Goal: Find specific page/section: Find specific page/section

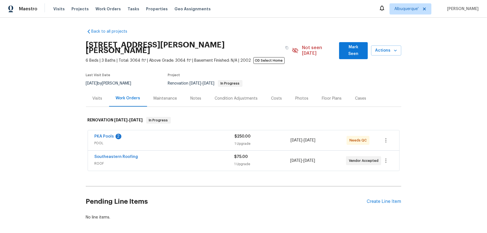
click at [73, 154] on div "Back to all projects 19331 Sandy Springs Cir, Lutz, FL 33558 6 Beds | 3 Baths |…" at bounding box center [243, 126] width 487 height 216
click at [32, 150] on div "Back to all projects 19331 Sandy Springs Cir, Lutz, FL 33558 6 Beds | 3 Baths |…" at bounding box center [243, 126] width 487 height 216
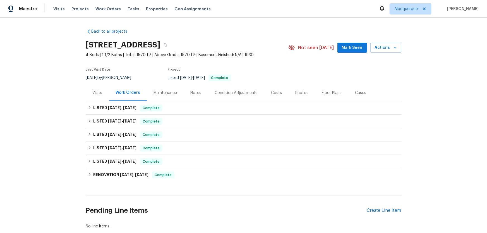
scroll to position [37, 0]
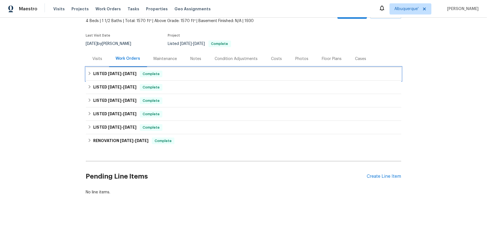
click at [101, 71] on h6 "LISTED 7/30/25 - 7/31/25" at bounding box center [114, 74] width 43 height 7
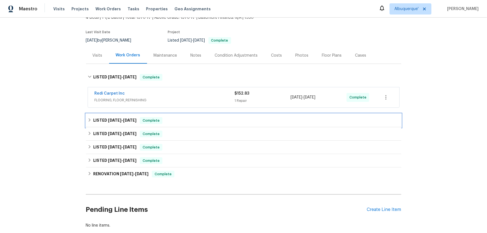
click at [100, 118] on h6 "LISTED 6/4/25 - 6/4/25" at bounding box center [114, 120] width 43 height 7
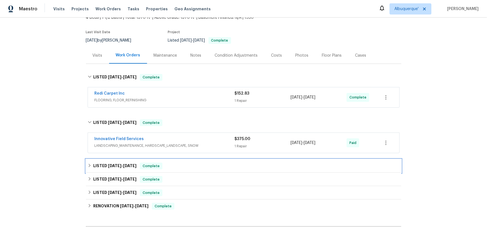
click at [108, 164] on span "4/14/25" at bounding box center [114, 166] width 13 height 4
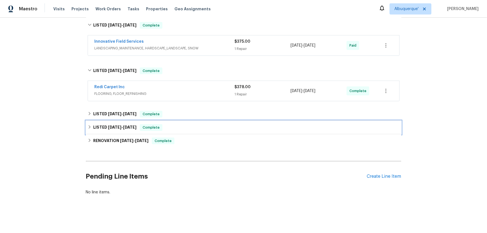
click at [106, 126] on h6 "LISTED 3/11/25 - 3/12/25" at bounding box center [114, 127] width 43 height 7
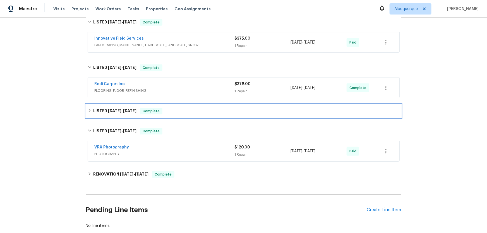
click at [108, 109] on span "3/31/25" at bounding box center [114, 111] width 13 height 4
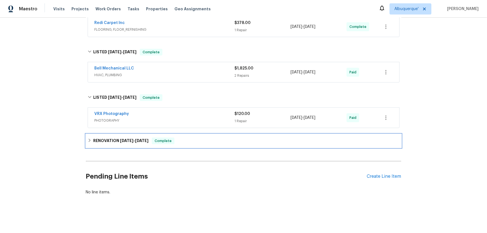
click at [111, 143] on div "RENOVATION 1/31/25 - 3/6/25 Complete" at bounding box center [243, 140] width 315 height 13
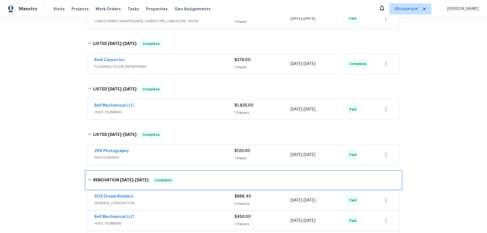
scroll to position [50, 0]
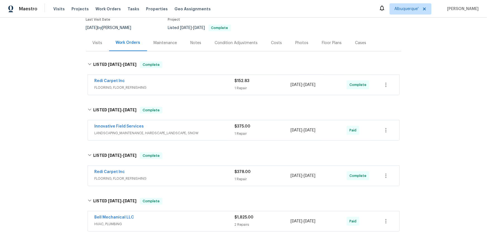
click at [54, 119] on div "Back to all projects 2 N 20th St, East Orange, NJ 07017 4 Beds | 1 1/2 Baths | …" at bounding box center [243, 126] width 487 height 216
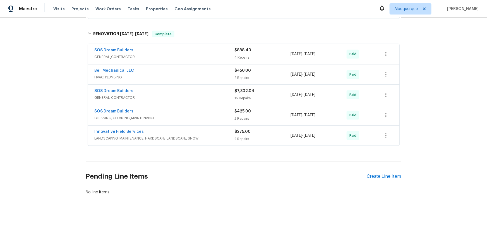
scroll to position [59, 0]
